Goal: Obtain resource: Download file/media

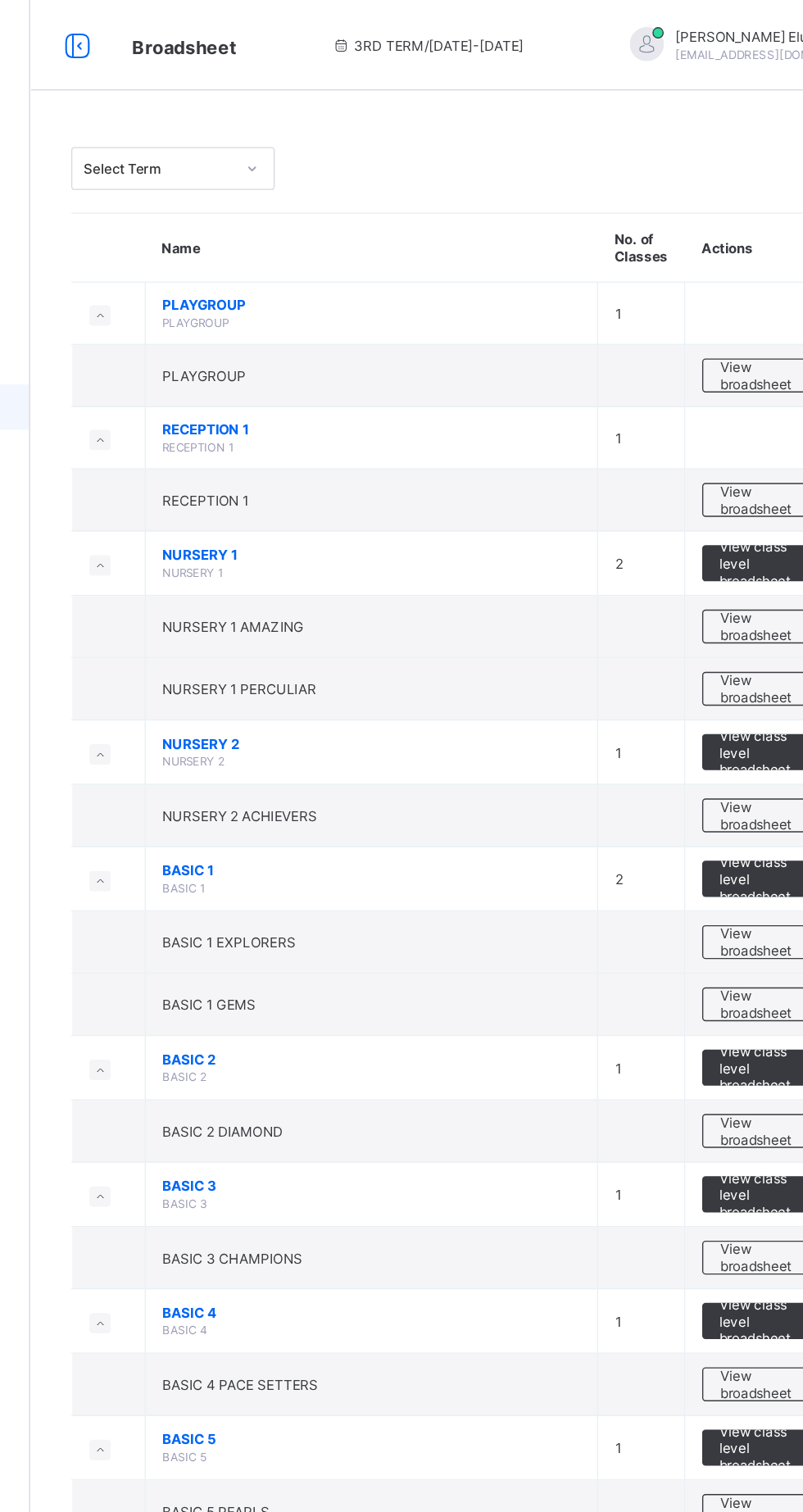
click at [733, 817] on span "View broadsheet" at bounding box center [722, 819] width 51 height 25
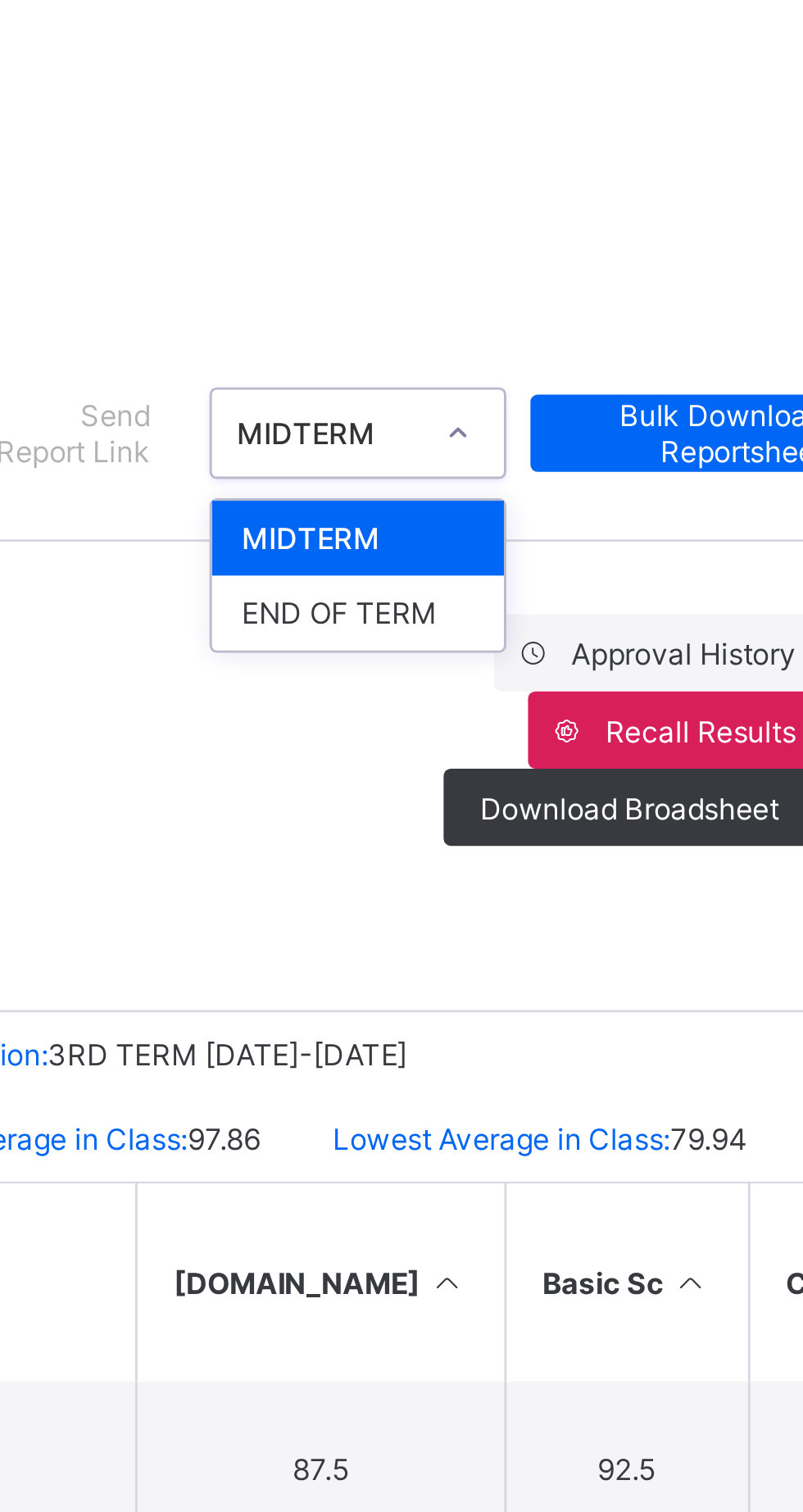
click at [629, 293] on div "END OF TERM" at bounding box center [618, 302] width 100 height 26
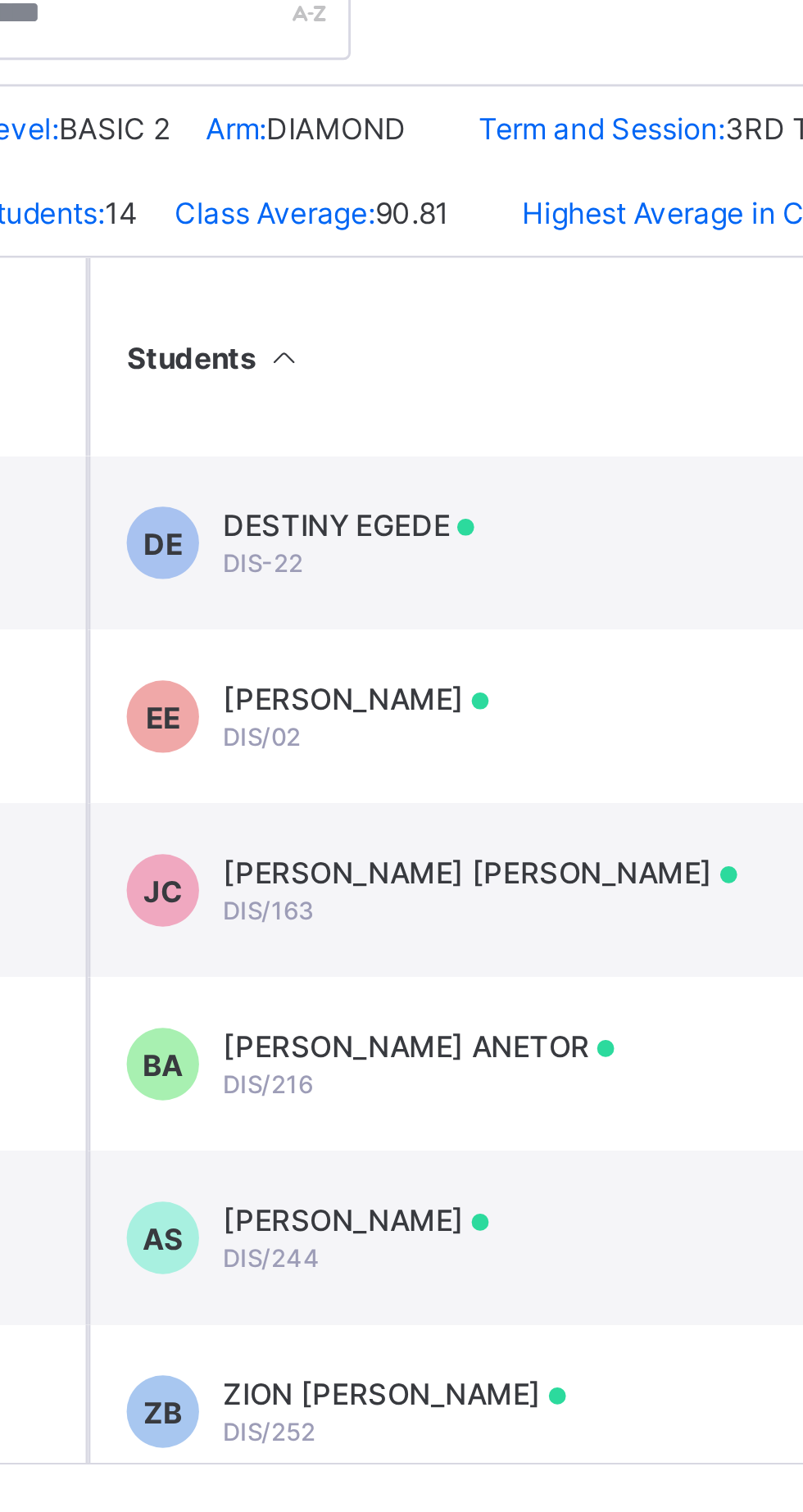
click at [420, 828] on span "[PERSON_NAME]" at bounding box center [386, 823] width 90 height 12
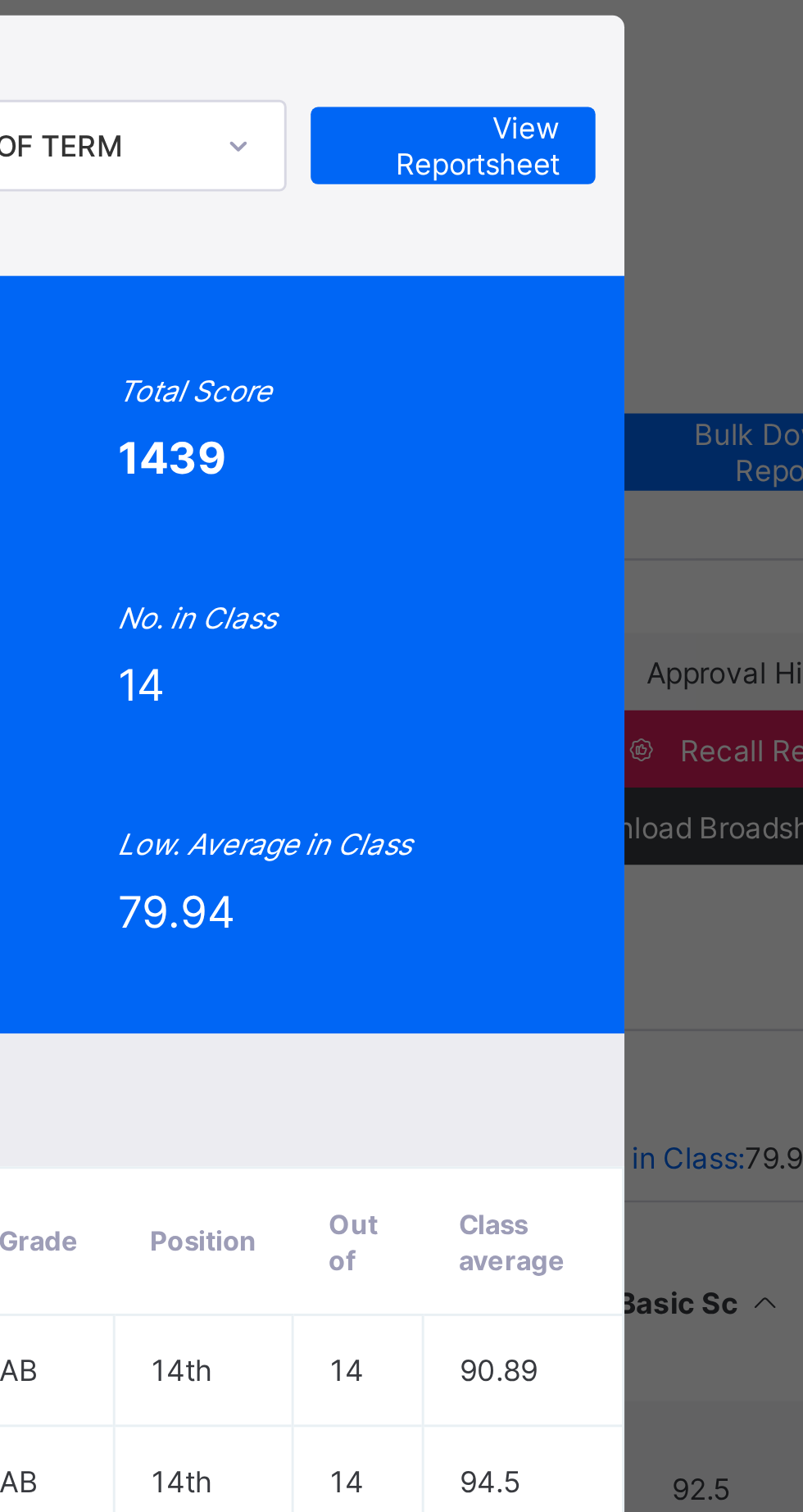
click at [661, 149] on span "View Reportsheet" at bounding box center [624, 136] width 72 height 25
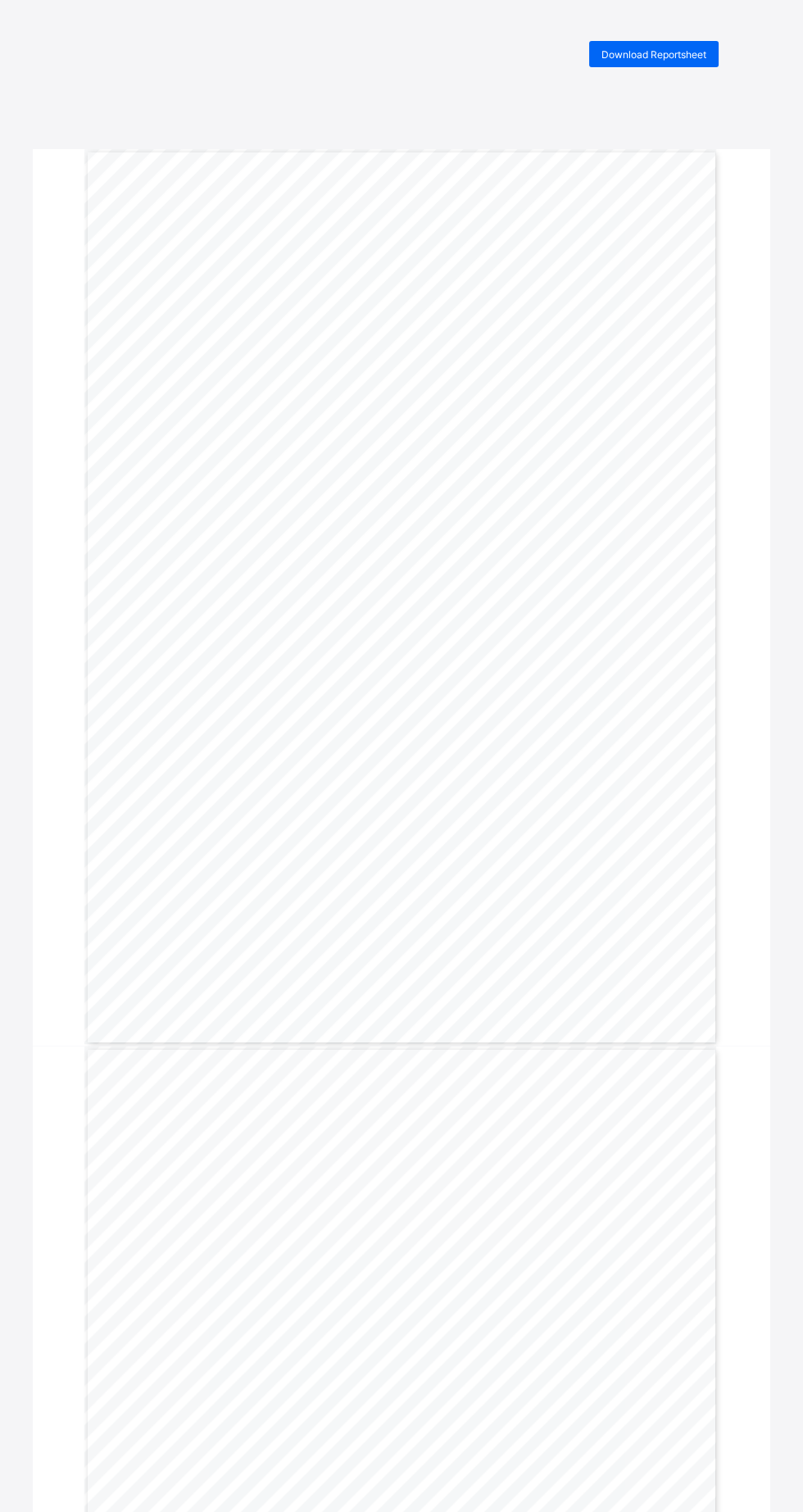
click at [674, 54] on span "Download Reportsheet" at bounding box center [654, 54] width 105 height 12
